Goal: Navigation & Orientation: Go to known website

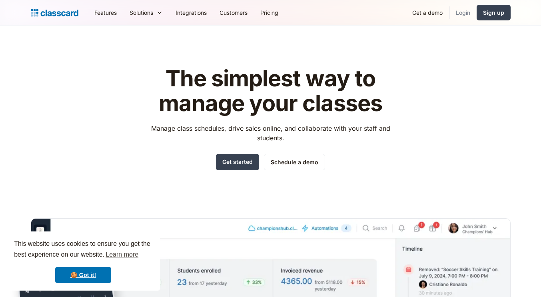
click at [459, 17] on link "Login" at bounding box center [462, 13] width 27 height 18
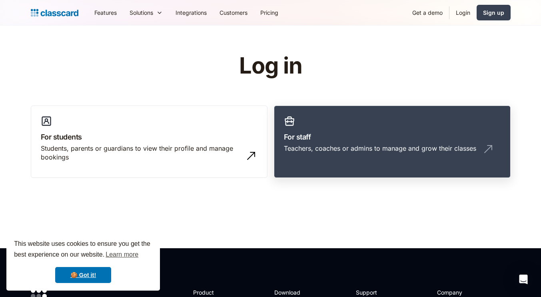
click at [359, 137] on h3 "For staff" at bounding box center [392, 137] width 217 height 11
